Goal: Transaction & Acquisition: Download file/media

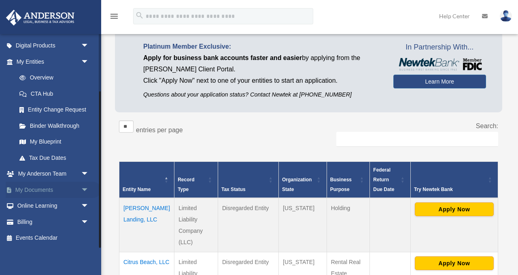
scroll to position [81, 0]
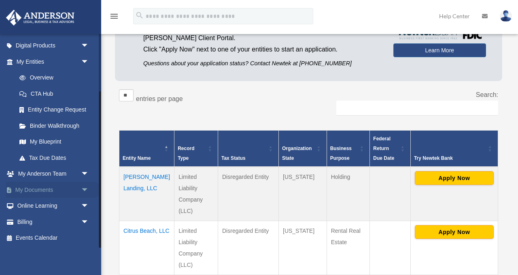
click at [53, 192] on link "My Documents arrow_drop_down" at bounding box center [54, 189] width 96 height 16
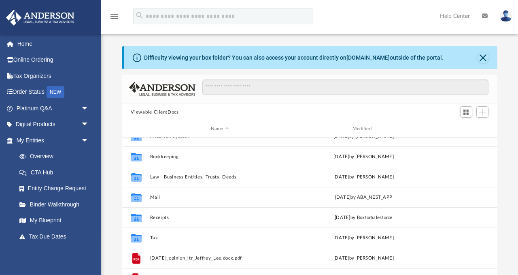
scroll to position [14, 0]
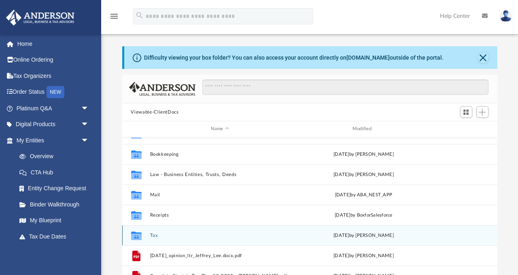
click at [184, 240] on div "Collaborated Folder Tax [DATE] by [PERSON_NAME]" at bounding box center [309, 235] width 375 height 20
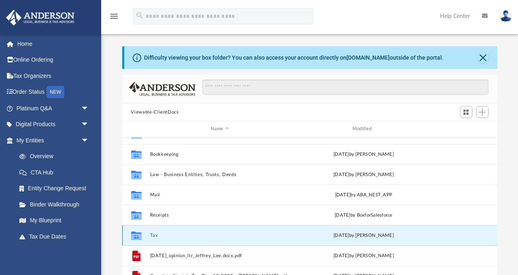
click at [155, 234] on button "Tax" at bounding box center [220, 234] width 140 height 5
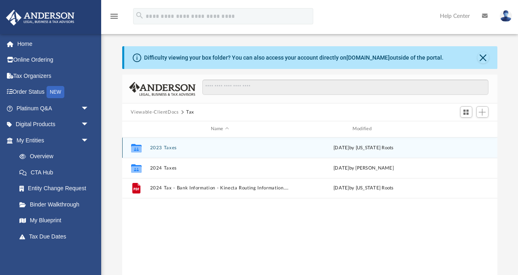
scroll to position [0, 0]
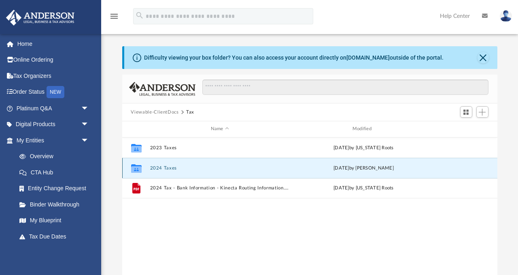
click at [164, 167] on button "2024 Taxes" at bounding box center [220, 167] width 140 height 5
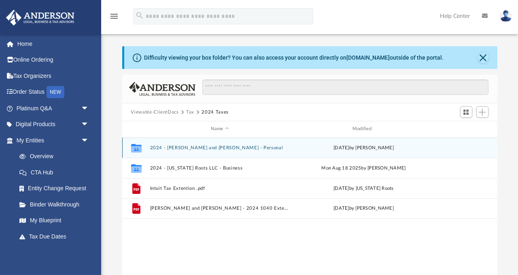
click at [216, 147] on button "2024 - [PERSON_NAME] and [PERSON_NAME] - Personal" at bounding box center [220, 147] width 140 height 5
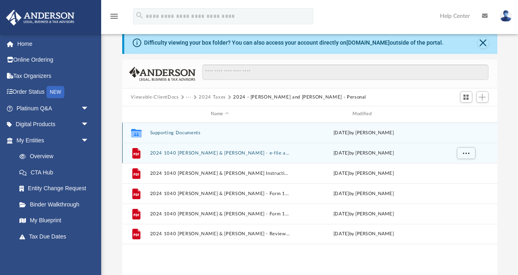
scroll to position [18, 0]
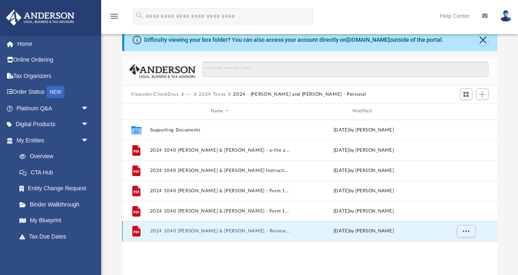
click at [249, 230] on button "2024 1040 [PERSON_NAME] & [PERSON_NAME] - Review Copy.pdf" at bounding box center [220, 230] width 140 height 5
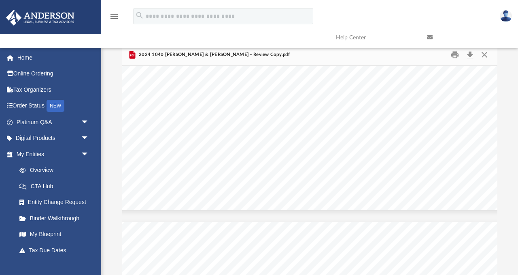
scroll to position [14796, 72]
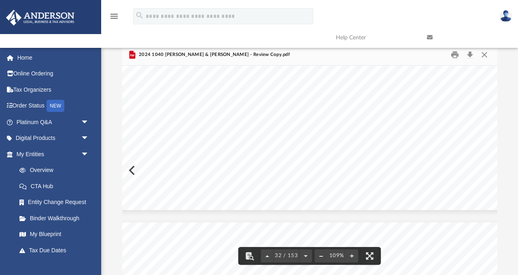
click at [323, 258] on button "File preview" at bounding box center [321, 256] width 13 height 18
